Goal: Information Seeking & Learning: Learn about a topic

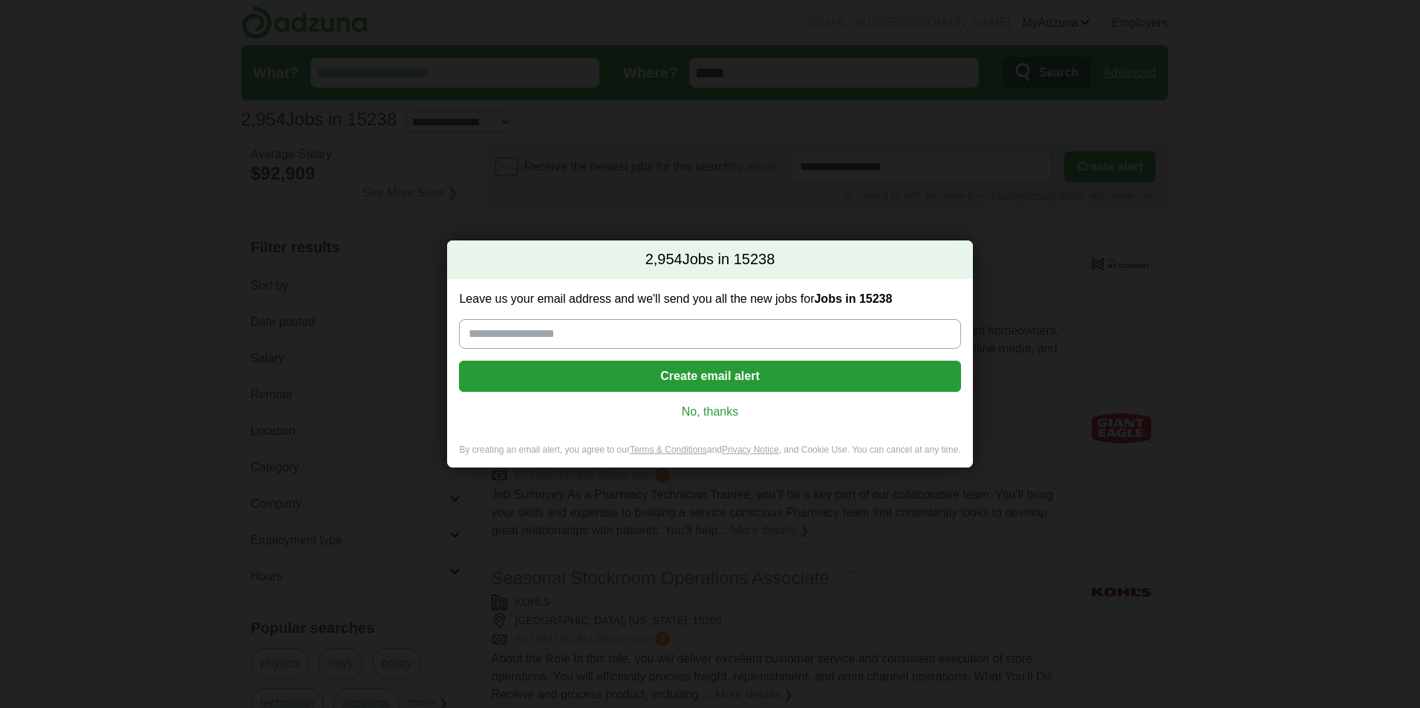
click at [702, 413] on link "No, thanks" at bounding box center [709, 412] width 477 height 16
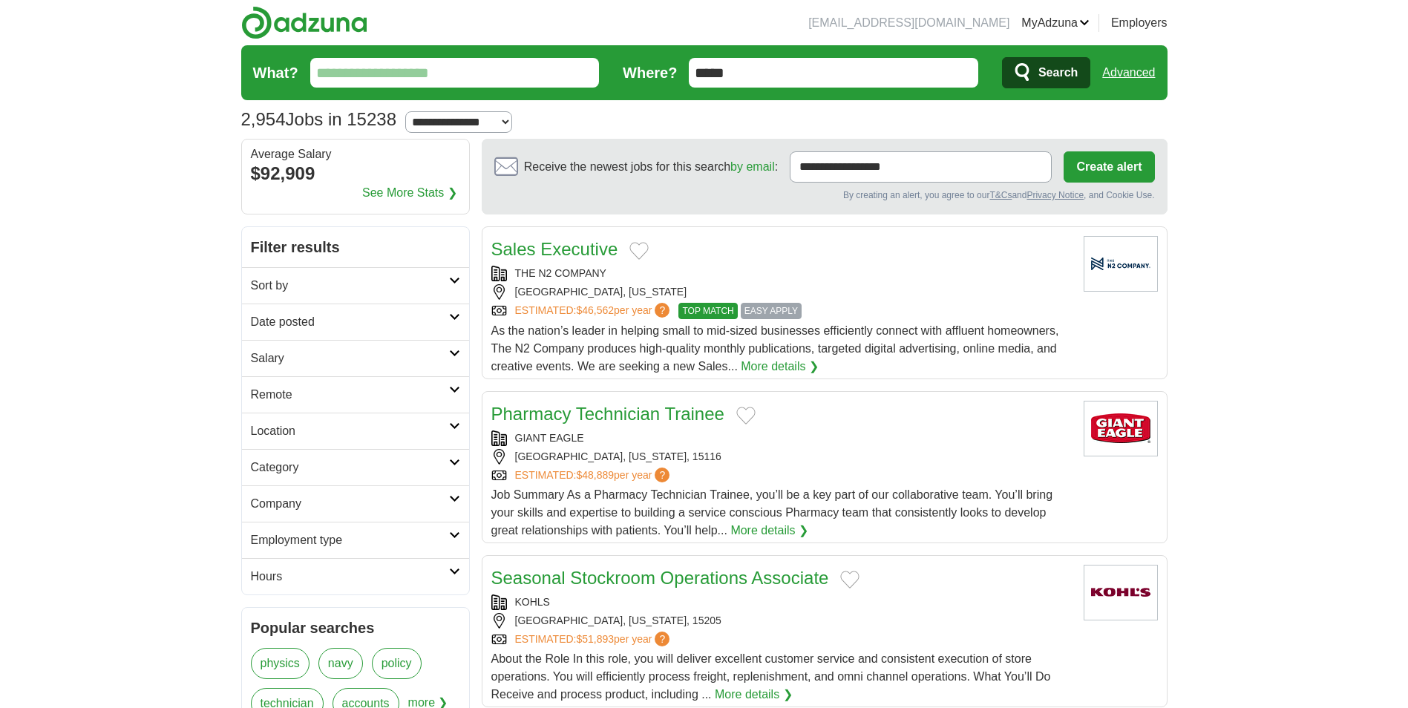
click at [455, 460] on icon at bounding box center [454, 462] width 11 height 7
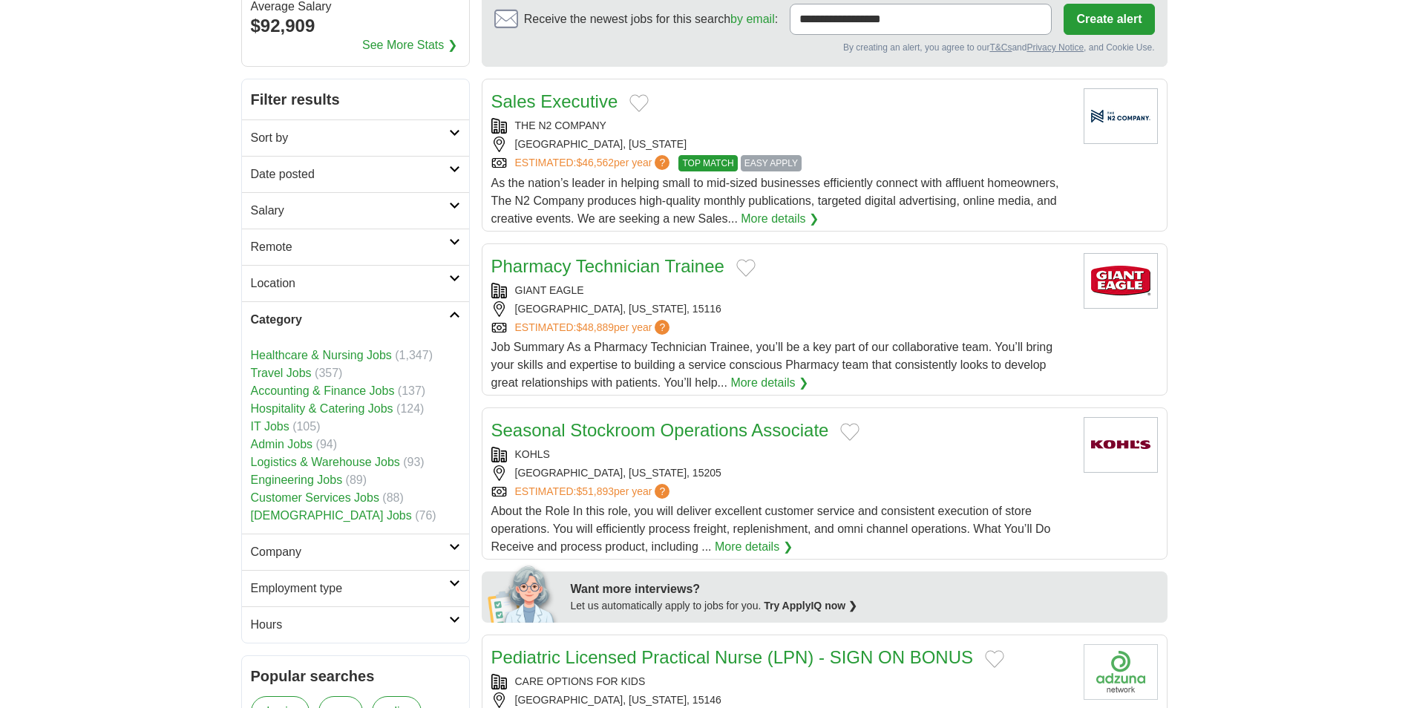
scroll to position [148, 0]
click at [451, 203] on icon at bounding box center [454, 204] width 11 height 7
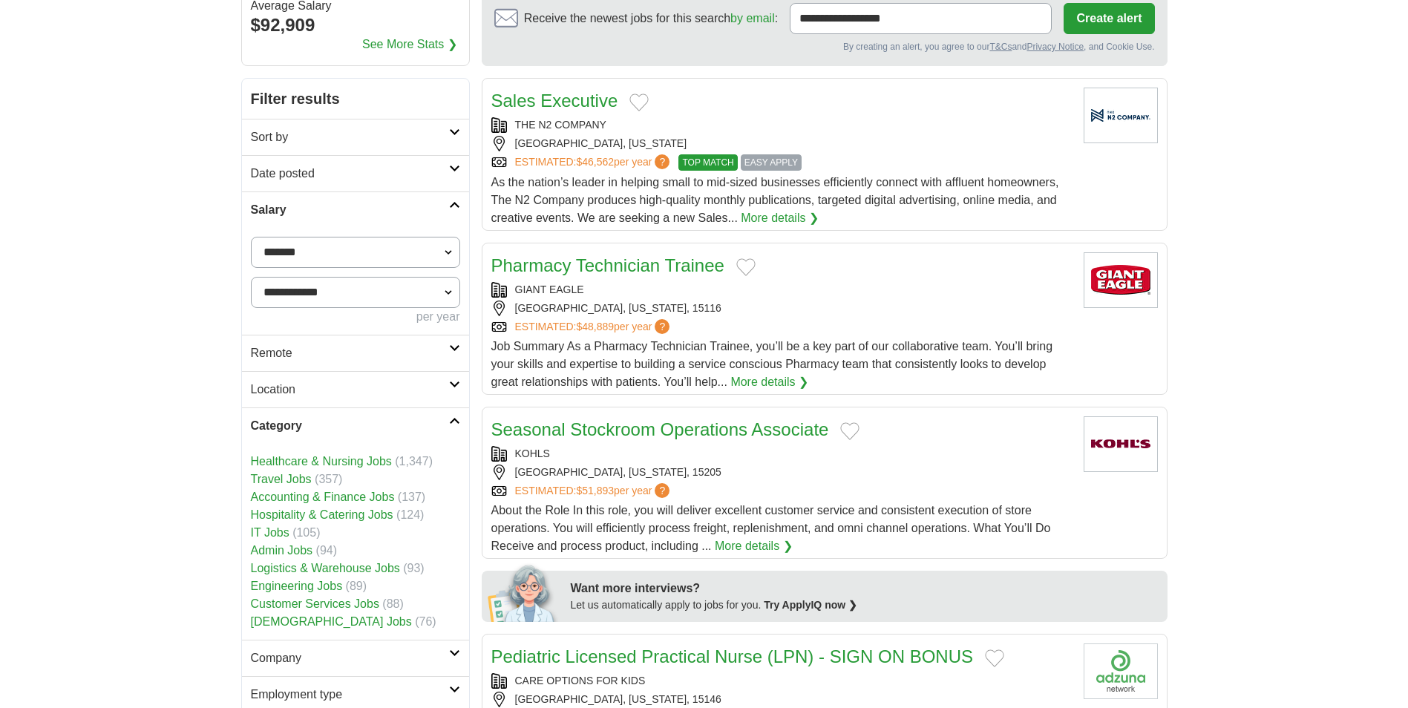
click at [450, 253] on select "**********" at bounding box center [355, 252] width 209 height 31
select select "******"
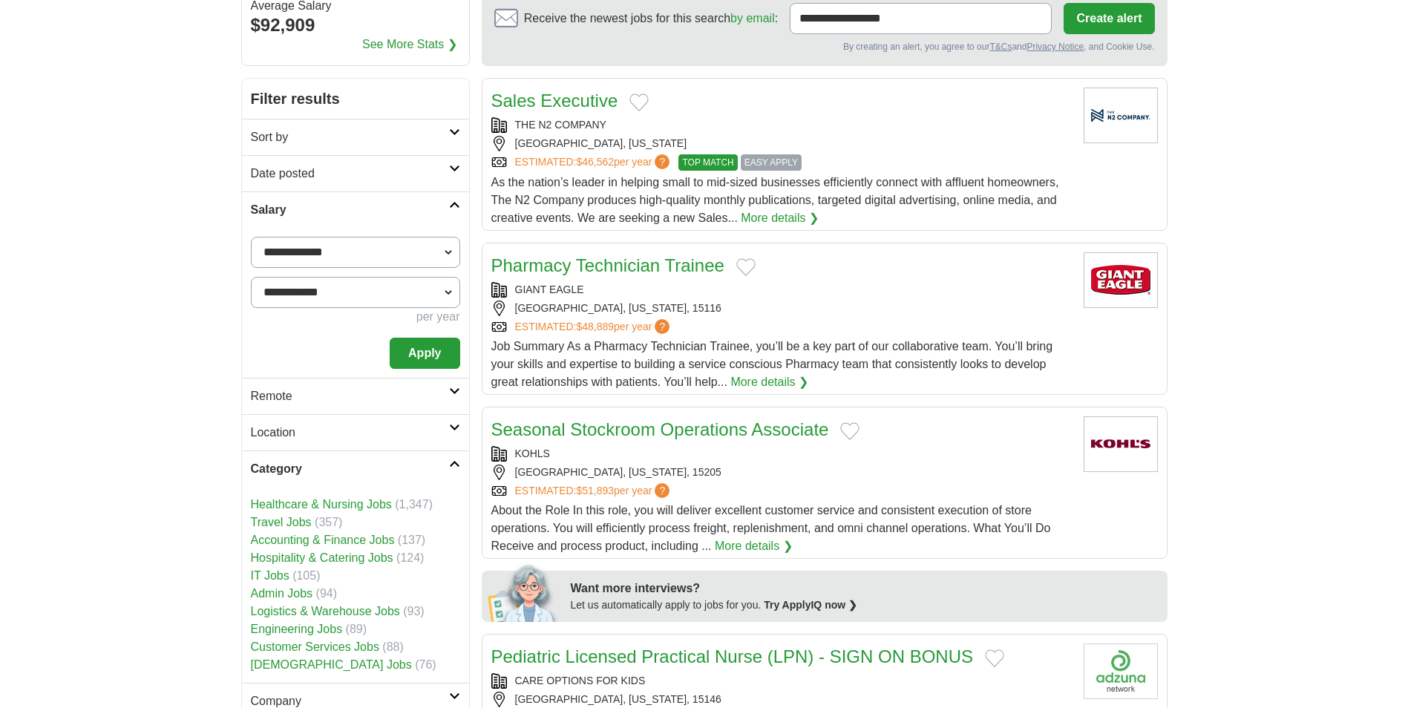
click at [433, 349] on button "Apply" at bounding box center [425, 353] width 70 height 31
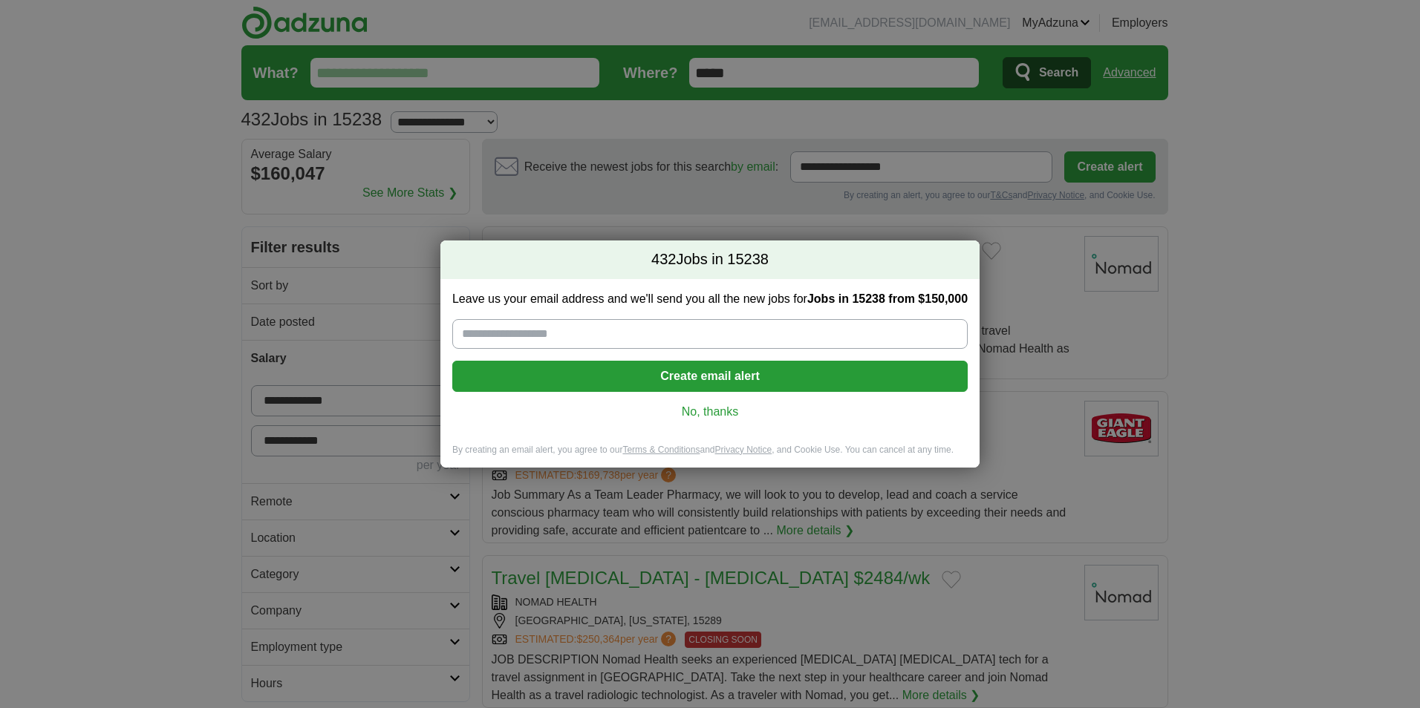
click at [730, 409] on link "No, thanks" at bounding box center [710, 412] width 492 height 16
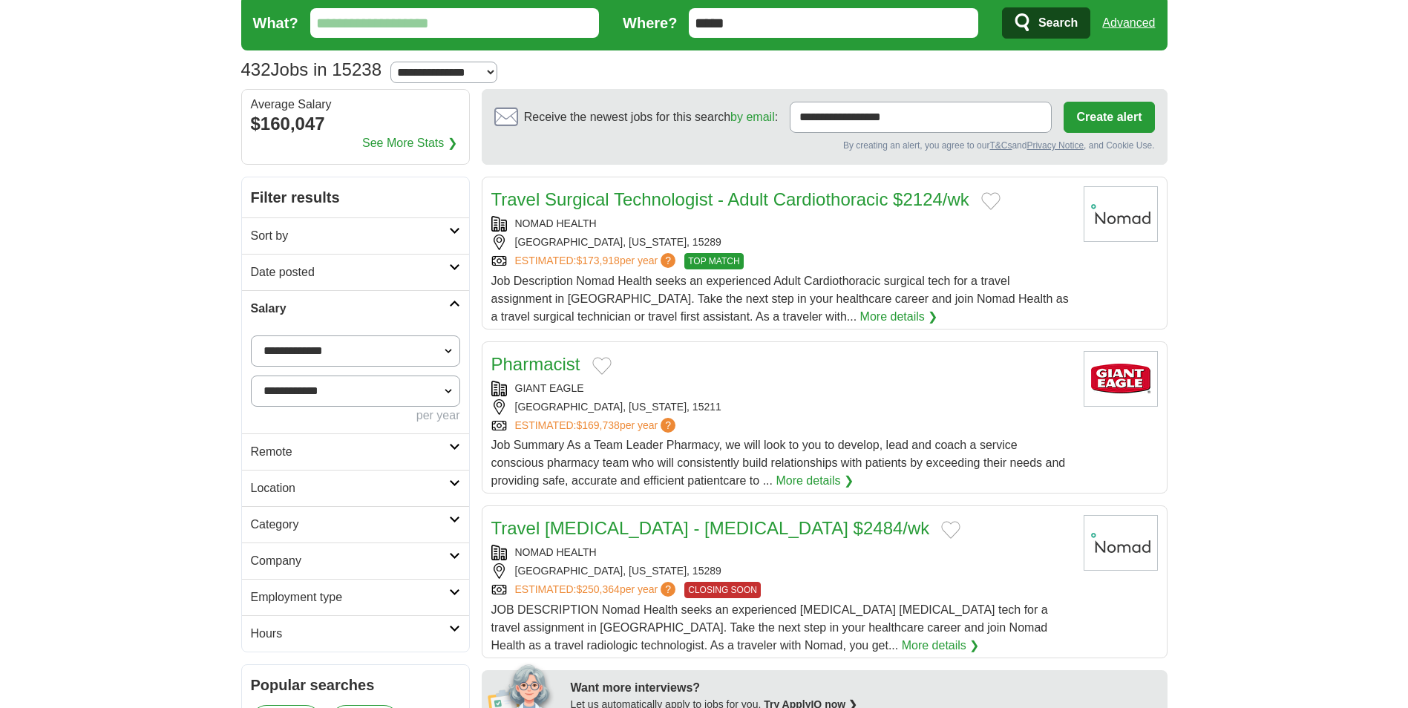
scroll to position [74, 0]
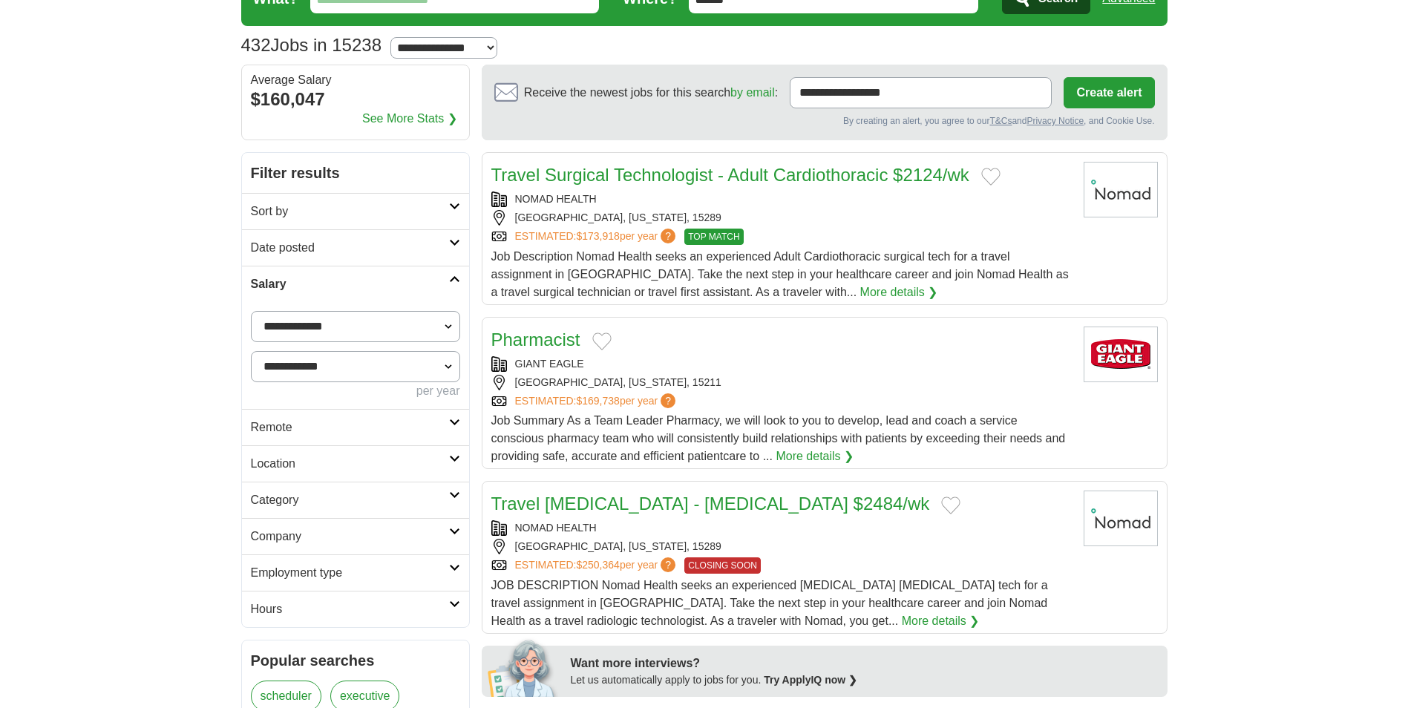
click at [359, 500] on h2 "Category" at bounding box center [350, 501] width 198 height 18
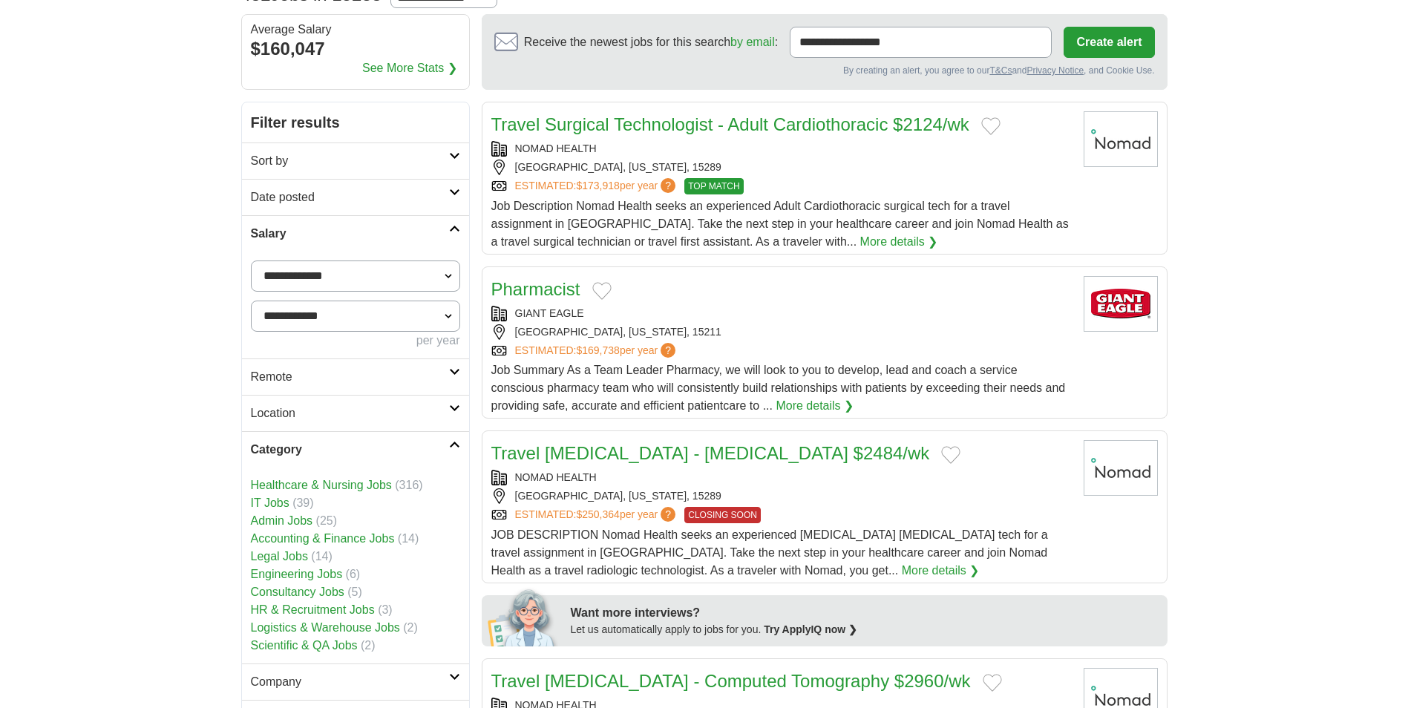
scroll to position [148, 0]
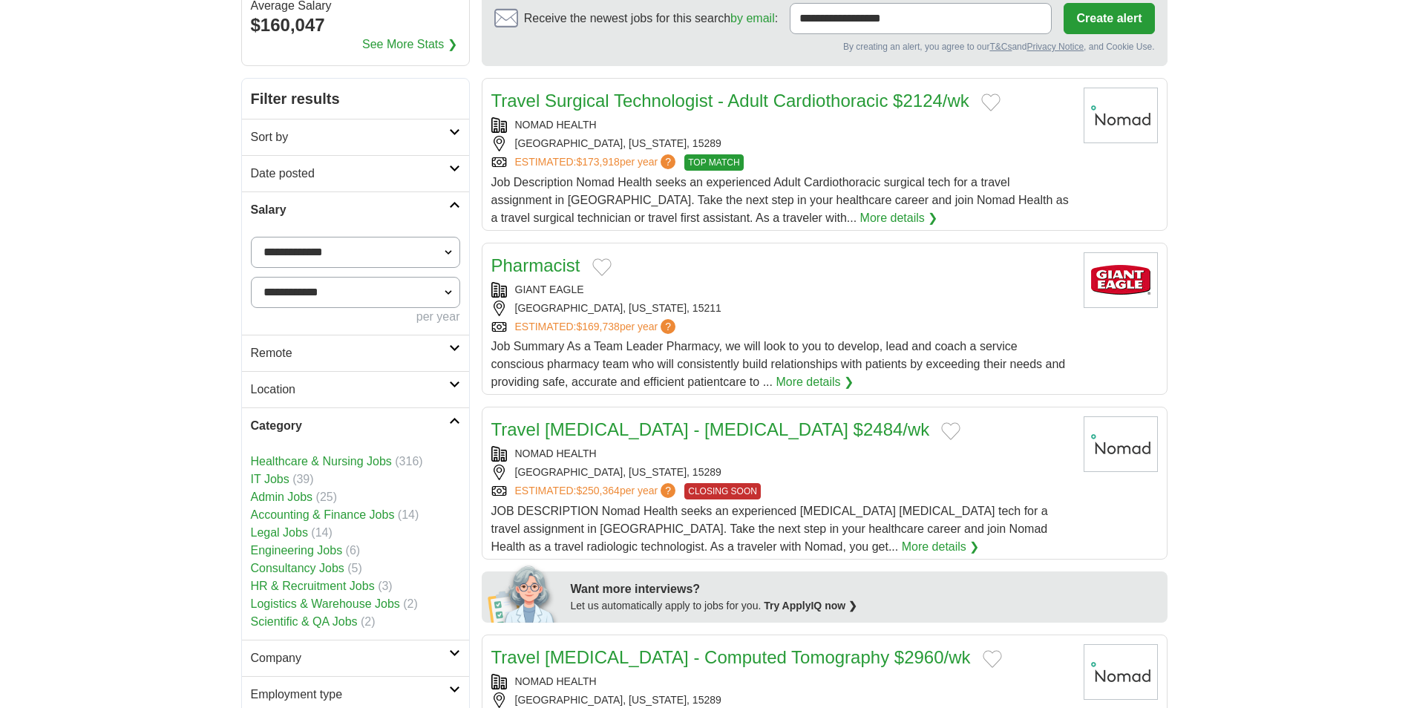
click at [290, 569] on link "Consultancy Jobs" at bounding box center [298, 568] width 94 height 13
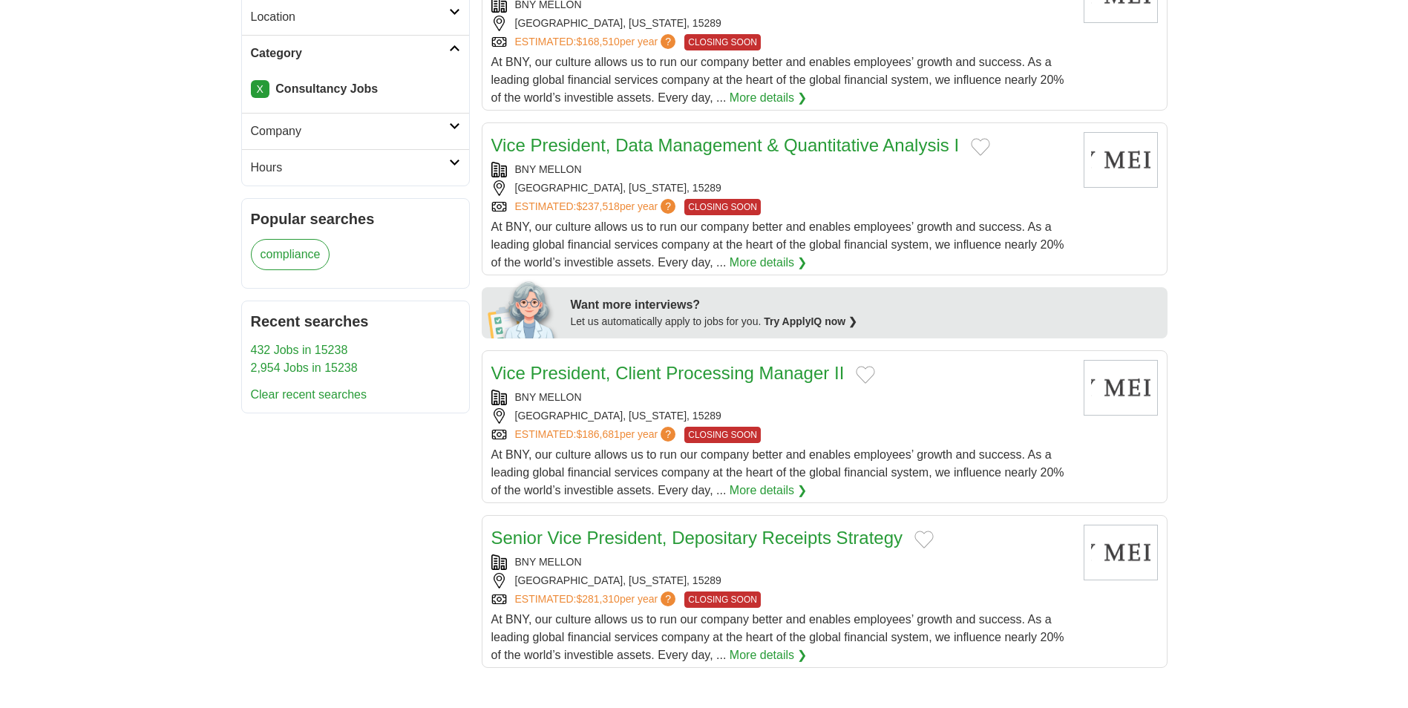
scroll to position [445, 0]
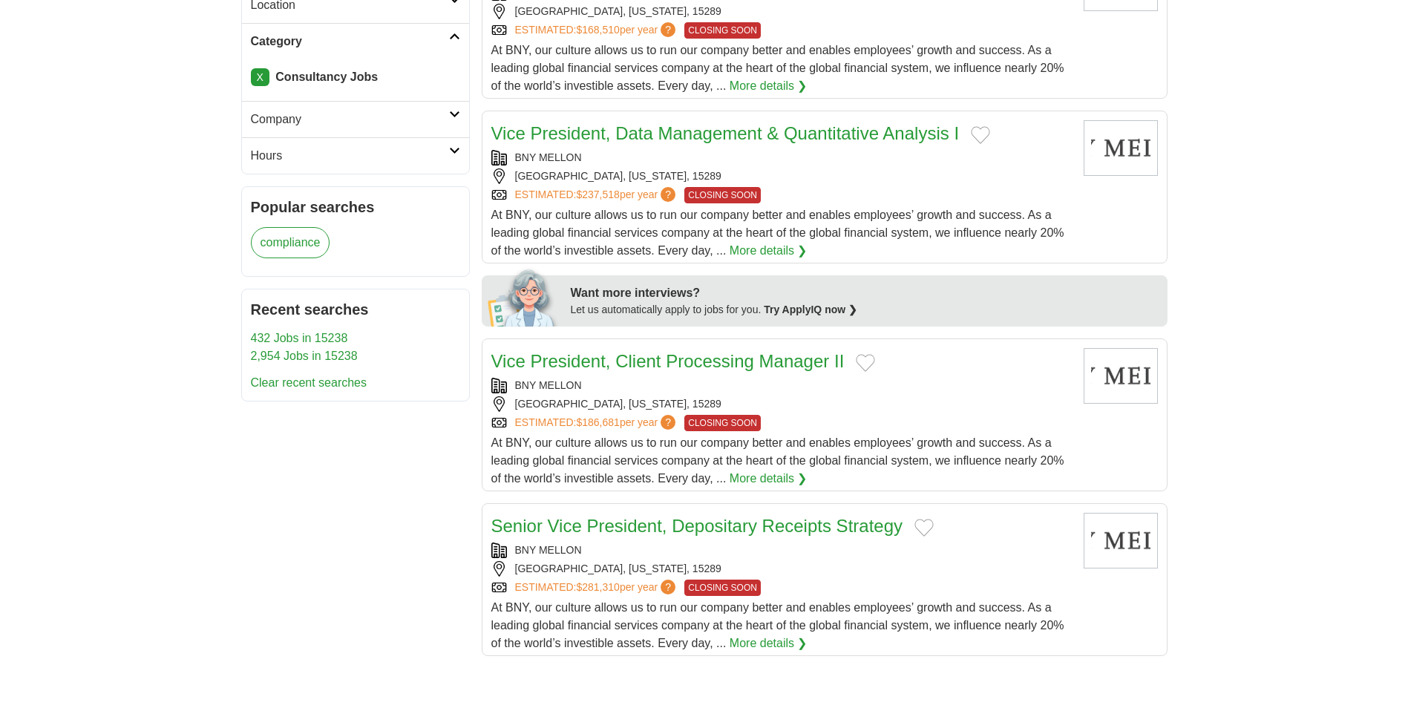
click at [646, 356] on link "Vice President, Client Processing Manager II" at bounding box center [668, 361] width 353 height 20
